Goal: Task Accomplishment & Management: Complete application form

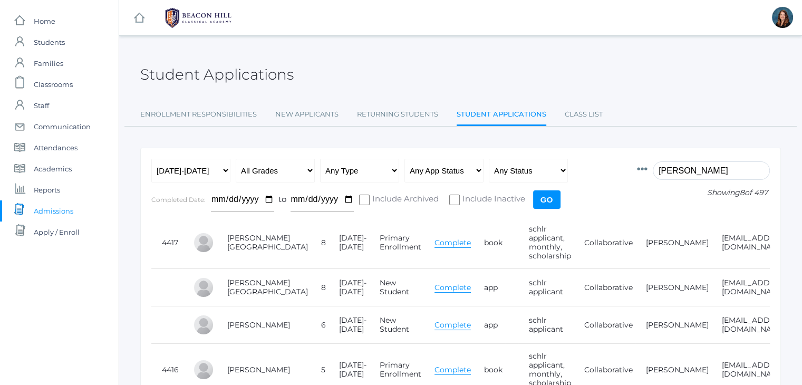
scroll to position [0, 51]
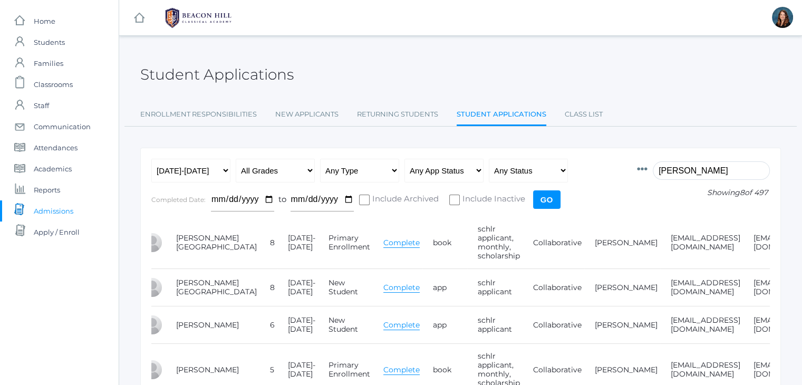
drag, startPoint x: 639, startPoint y: 175, endPoint x: 657, endPoint y: 166, distance: 20.1
click at [657, 166] on form "Id Student Current Grade Grade Year App Type App Status Fee Vol Hour Fee Sweats…" at bounding box center [460, 188] width 619 height 58
click at [648, 166] on icon at bounding box center [642, 169] width 11 height 11
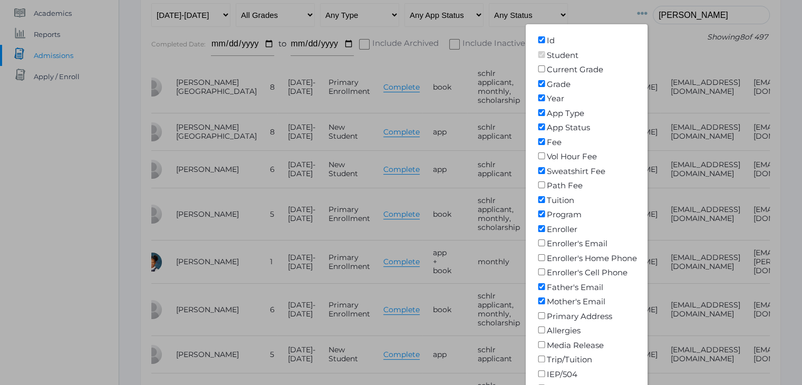
scroll to position [156, 0]
click at [547, 344] on input"] "Media Release" at bounding box center [541, 344] width 11 height 7
checkbox input"] "true"
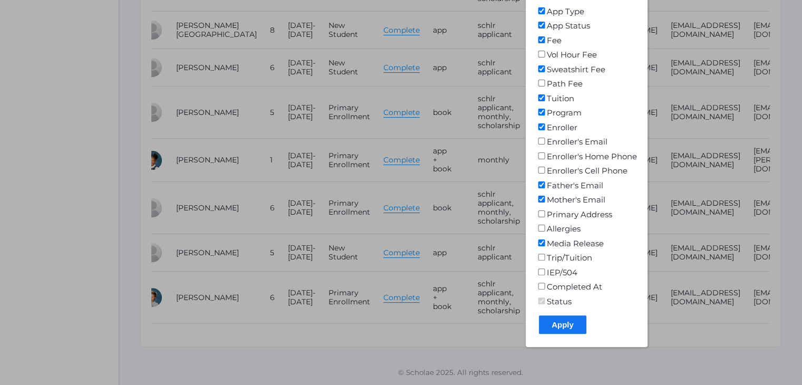
scroll to position [264, 0]
click at [560, 320] on input "Apply" at bounding box center [562, 324] width 47 height 18
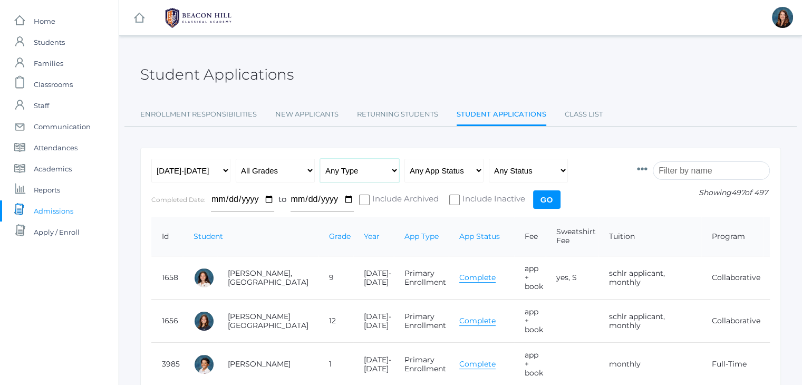
click at [392, 172] on select "Any Type New Student - Promoted - Not Promoted All Enrollment - Primary - Secon…" at bounding box center [359, 171] width 79 height 24
click at [475, 168] on select "Any App Status Not Started In Progress Complete" at bounding box center [444, 171] width 79 height 24
select select "complete"
click at [405, 159] on select "Any App Status Not Started In Progress Complete" at bounding box center [444, 171] width 79 height 24
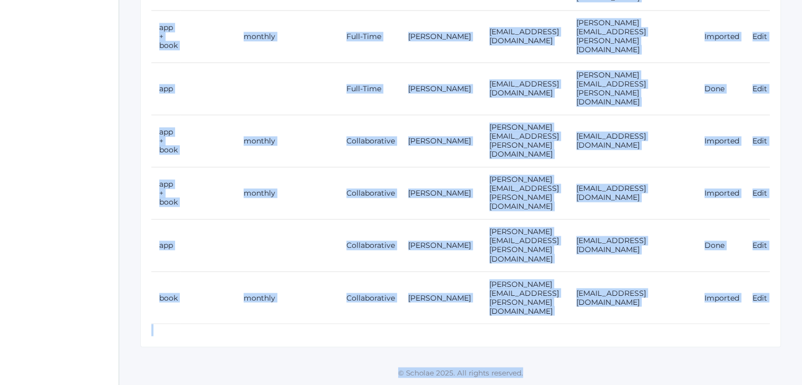
scroll to position [21957, 0]
drag, startPoint x: 157, startPoint y: 225, endPoint x: 802, endPoint y: 409, distance: 671.0
copy div "Id Student Grade Year App Type App Status Fee Sweatshirt Fee Tuition Program En…"
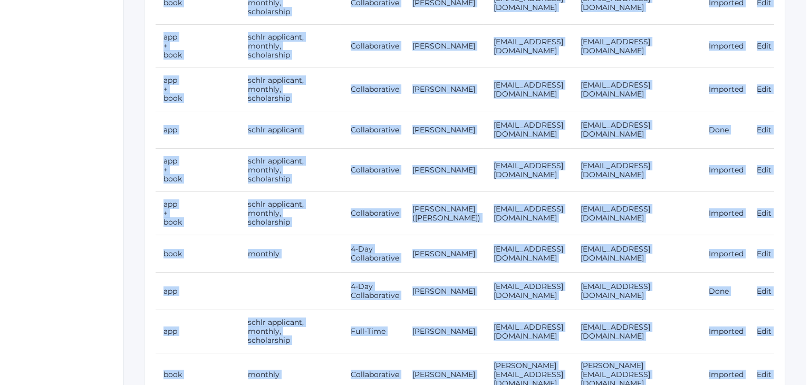
scroll to position [0, 0]
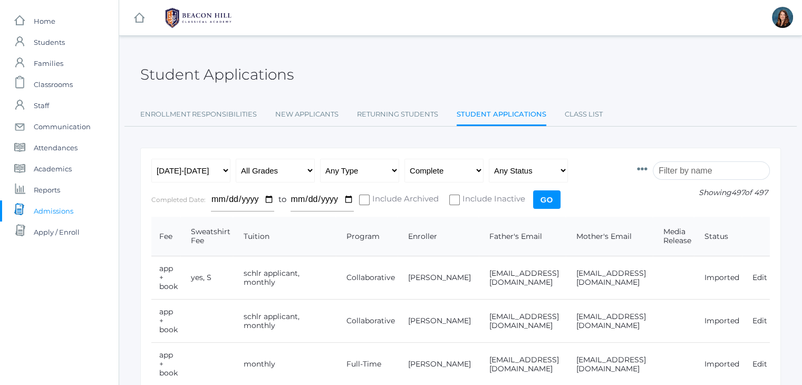
click at [671, 164] on input "search" at bounding box center [711, 170] width 117 height 18
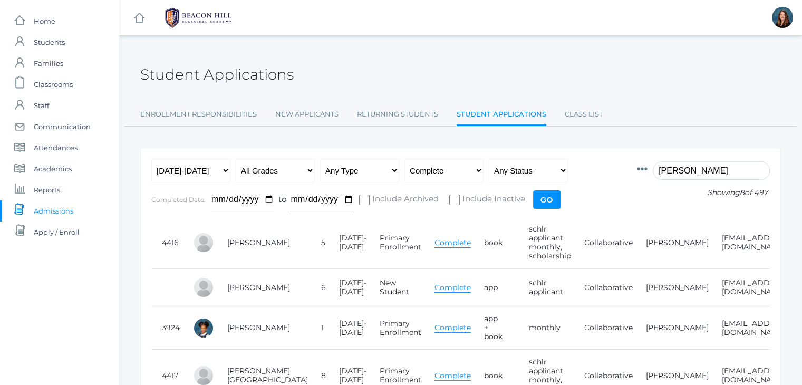
scroll to position [0, 172]
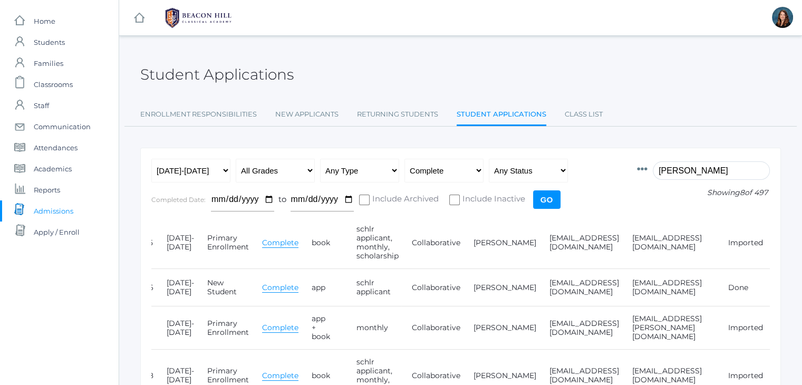
type input "[PERSON_NAME]"
click at [648, 171] on icon at bounding box center [642, 169] width 11 height 11
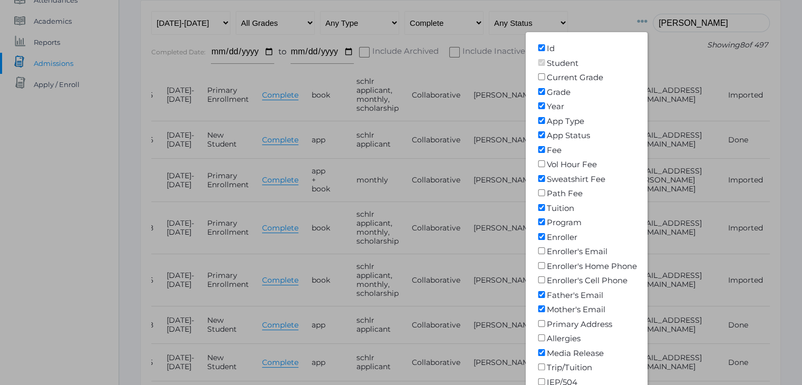
scroll to position [150, 0]
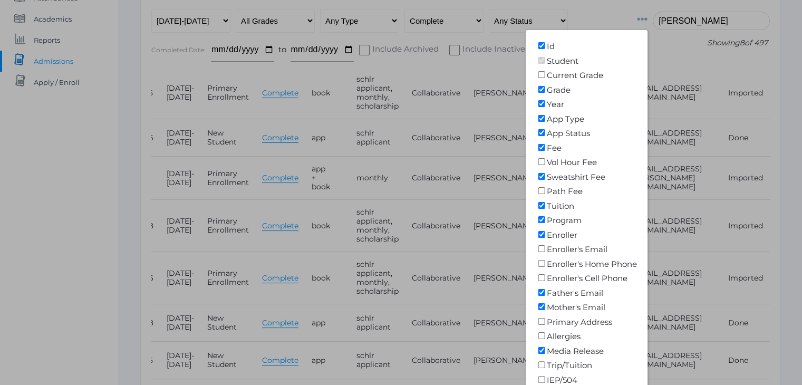
click at [547, 350] on input"] "Media Release" at bounding box center [541, 350] width 11 height 7
checkbox input"] "false"
click at [547, 178] on input"] "Sweatshirt Fee" at bounding box center [541, 176] width 11 height 7
checkbox input"] "false"
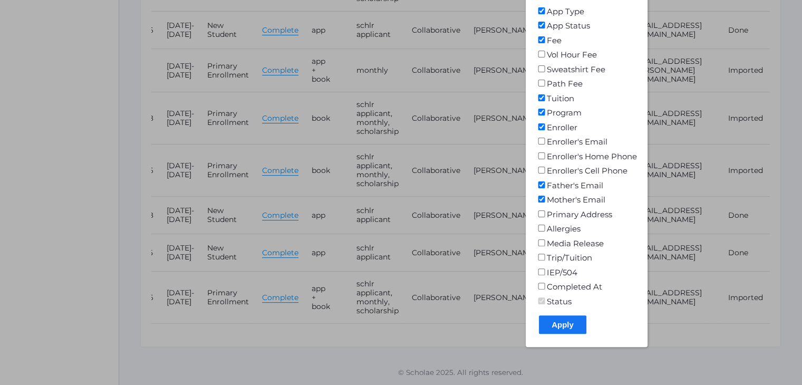
scroll to position [264, 0]
click at [574, 318] on input "Apply" at bounding box center [562, 324] width 47 height 18
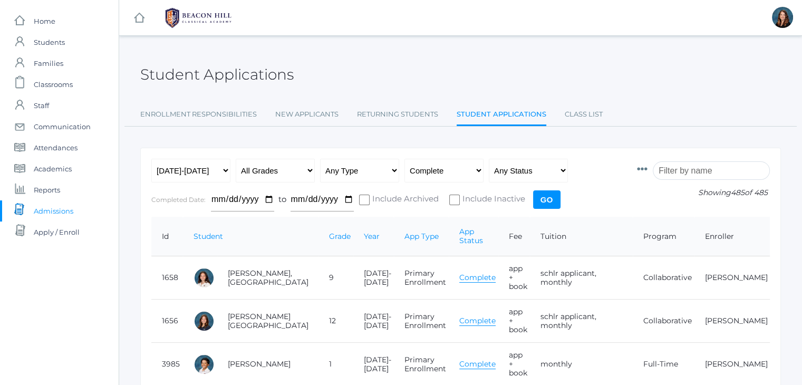
click at [710, 167] on input "search" at bounding box center [711, 170] width 117 height 18
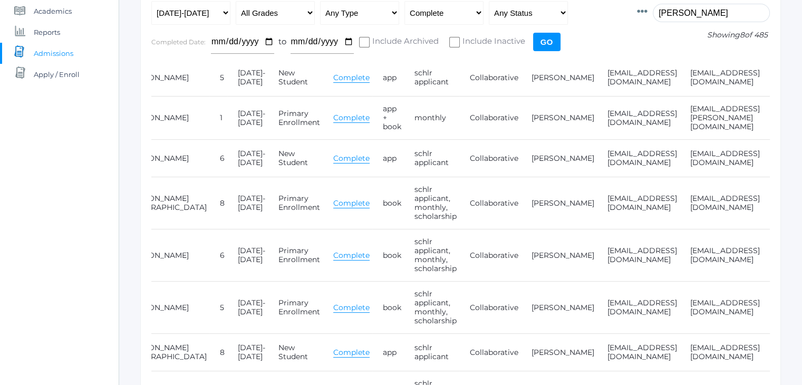
scroll to position [0, 146]
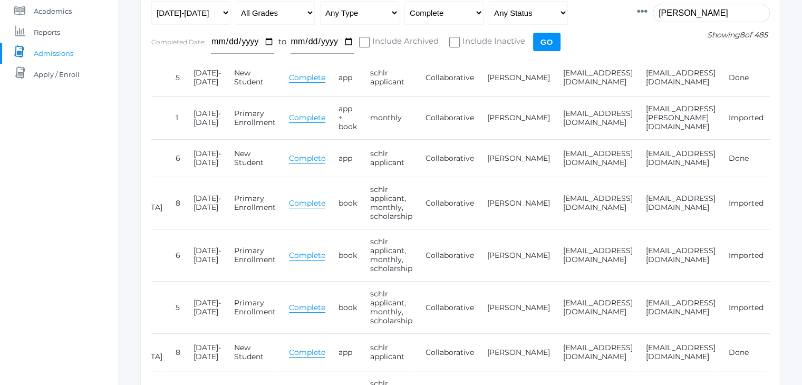
type input "harris"
click at [289, 200] on link "Complete" at bounding box center [307, 203] width 36 height 10
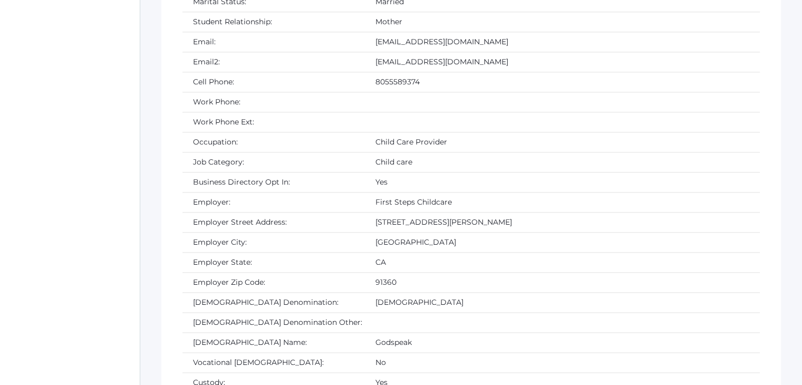
scroll to position [1115, 0]
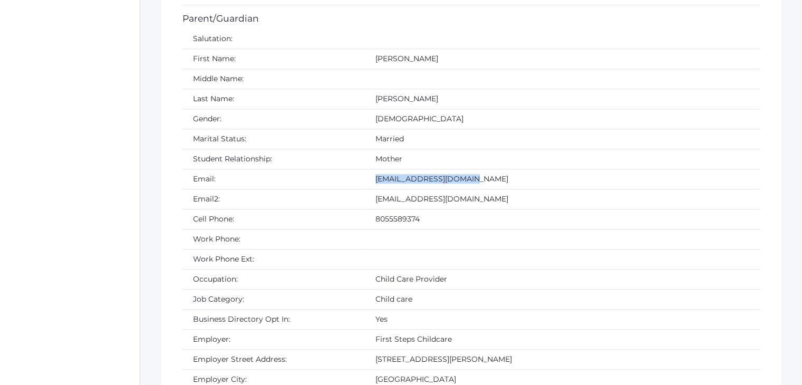
drag, startPoint x: 416, startPoint y: 176, endPoint x: 311, endPoint y: 173, distance: 105.0
click at [365, 173] on td "[EMAIL_ADDRESS][DOMAIN_NAME]" at bounding box center [562, 179] width 395 height 20
